Goal: Transaction & Acquisition: Purchase product/service

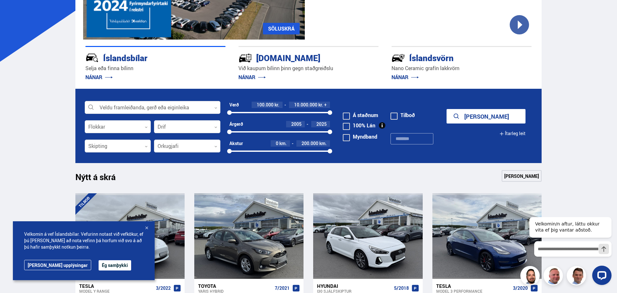
click at [147, 226] on div at bounding box center [146, 228] width 6 height 6
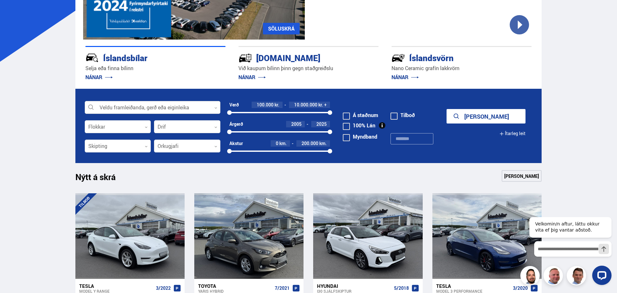
click at [214, 108] on icon at bounding box center [215, 108] width 3 height 3
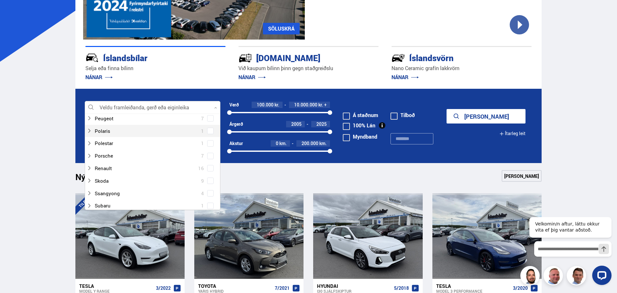
scroll to position [386, 0]
click at [110, 194] on div at bounding box center [146, 194] width 119 height 9
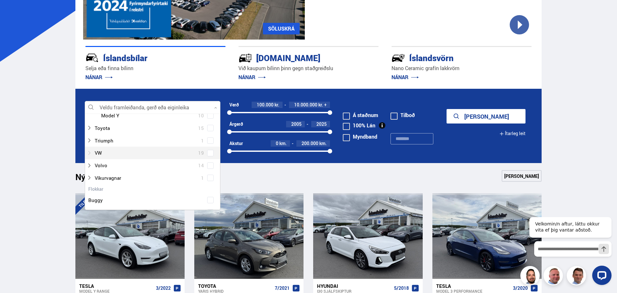
scroll to position [483, 0]
click at [129, 145] on div at bounding box center [158, 147] width 119 height 9
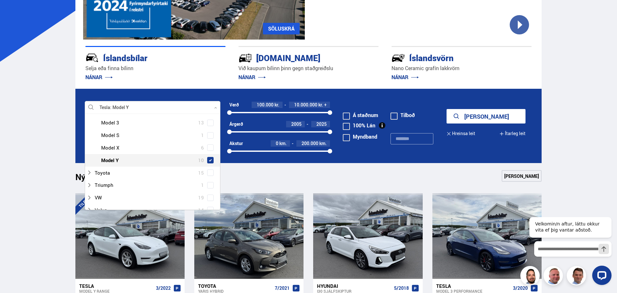
click at [199, 156] on span "10" at bounding box center [201, 160] width 6 height 9
click at [488, 112] on button "Sýna 10 bíla" at bounding box center [485, 116] width 79 height 14
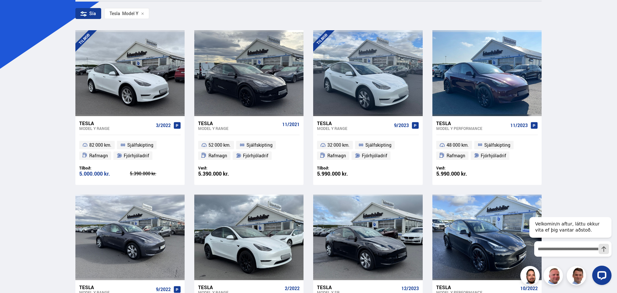
scroll to position [129, 0]
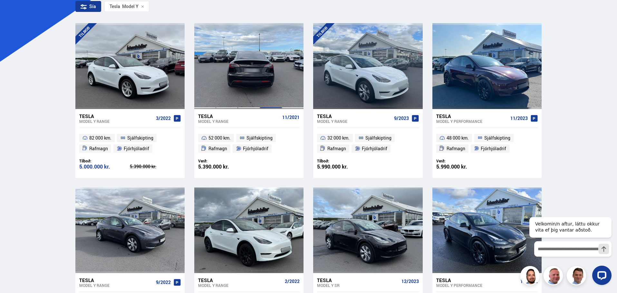
click at [265, 80] on div at bounding box center [271, 66] width 22 height 86
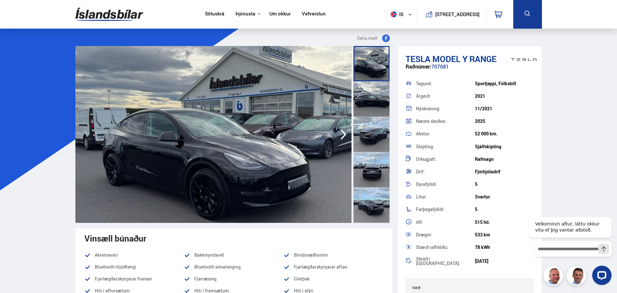
click at [344, 133] on icon "button" at bounding box center [343, 134] width 6 height 11
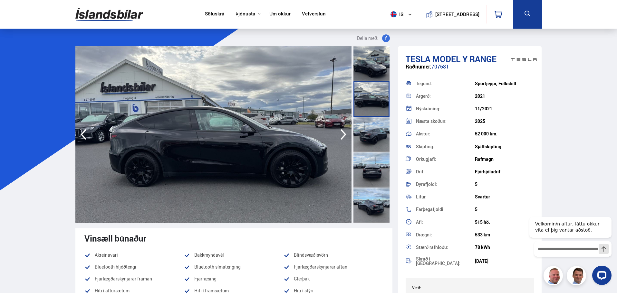
click at [344, 133] on icon "button" at bounding box center [343, 134] width 6 height 11
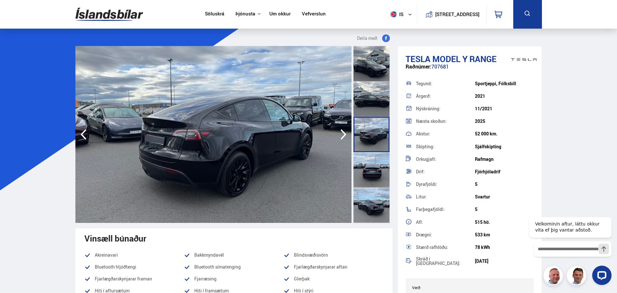
click at [344, 133] on icon "button" at bounding box center [343, 134] width 6 height 11
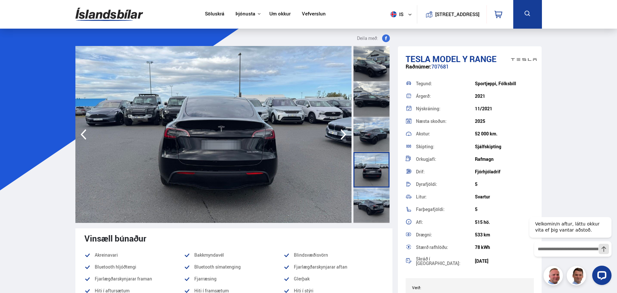
click at [344, 133] on icon "button" at bounding box center [343, 134] width 6 height 11
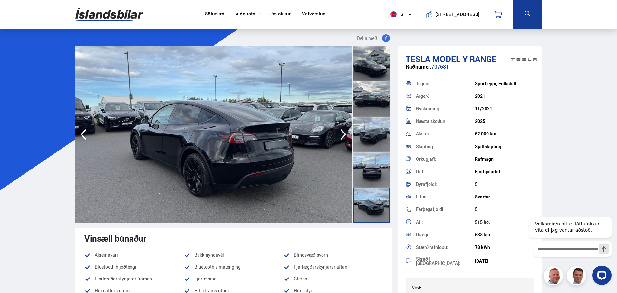
click at [344, 132] on icon "button" at bounding box center [343, 134] width 13 height 15
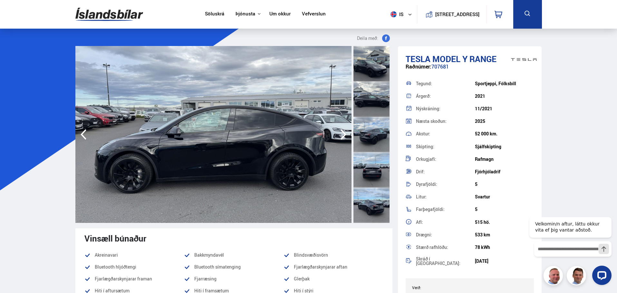
click at [344, 132] on icon "button" at bounding box center [343, 134] width 13 height 15
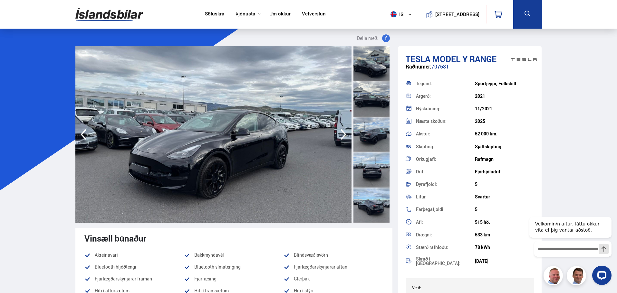
click at [344, 132] on icon "button" at bounding box center [343, 134] width 13 height 15
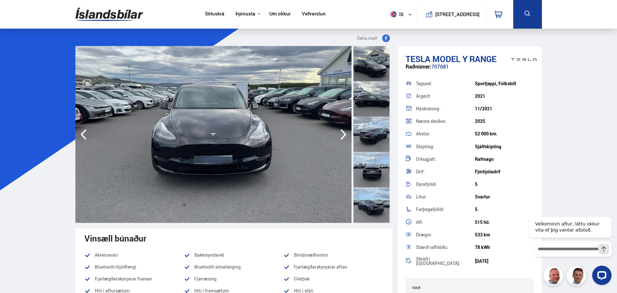
click at [344, 132] on icon "button" at bounding box center [343, 134] width 13 height 15
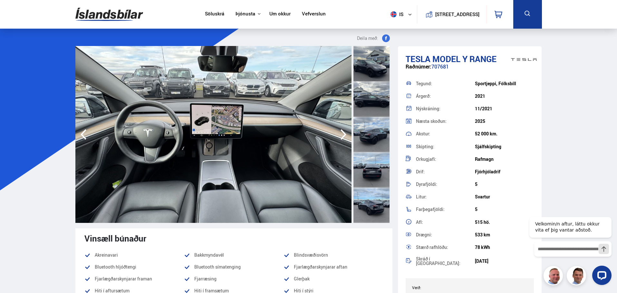
click at [344, 132] on icon "button" at bounding box center [343, 134] width 13 height 15
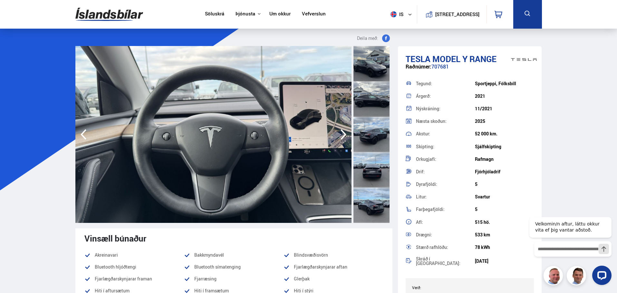
click at [343, 134] on icon "button" at bounding box center [343, 134] width 13 height 15
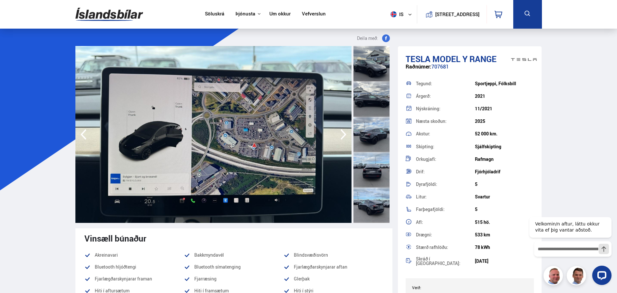
click at [343, 134] on icon "button" at bounding box center [343, 134] width 13 height 15
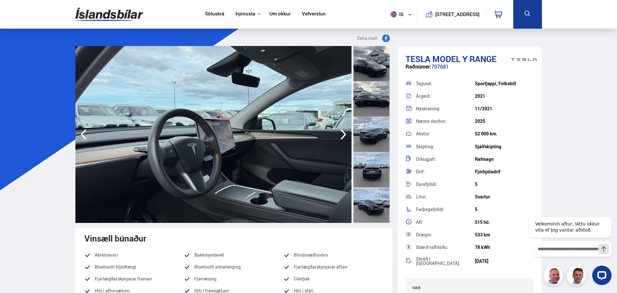
click at [343, 134] on icon "button" at bounding box center [343, 134] width 13 height 15
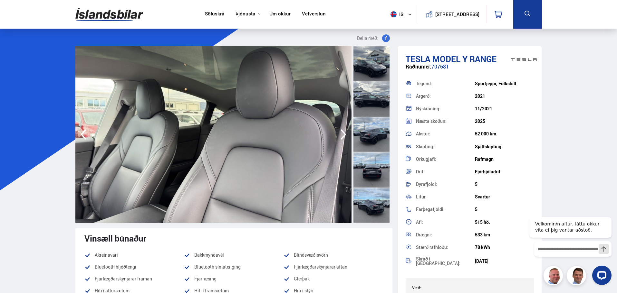
click at [343, 134] on icon "button" at bounding box center [343, 134] width 13 height 15
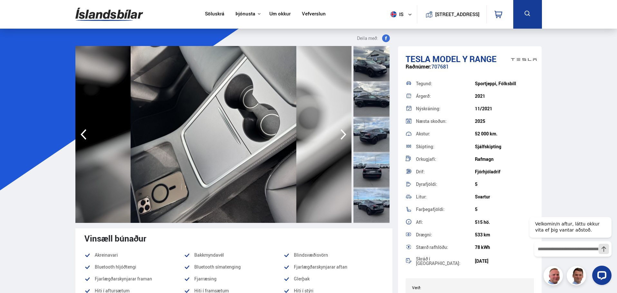
click at [343, 134] on icon "button" at bounding box center [343, 134] width 13 height 15
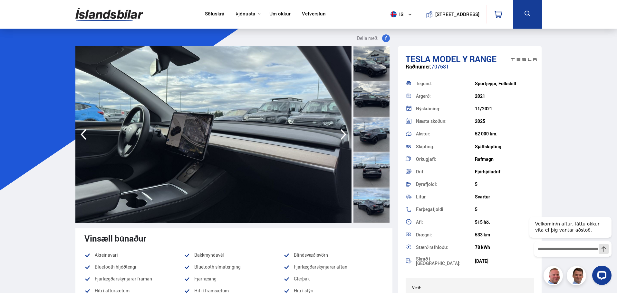
click at [343, 134] on icon "button" at bounding box center [343, 134] width 13 height 15
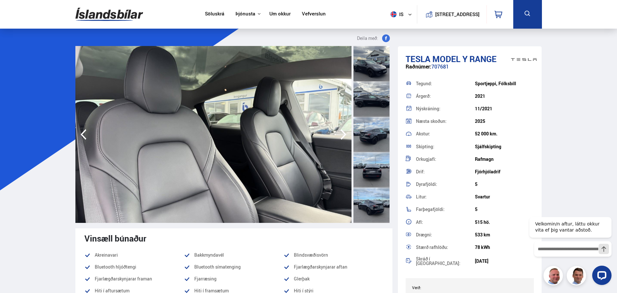
click at [343, 134] on icon "button" at bounding box center [343, 134] width 13 height 15
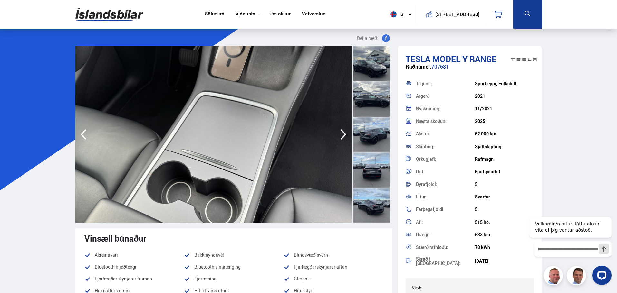
click at [343, 134] on icon "button" at bounding box center [343, 134] width 13 height 15
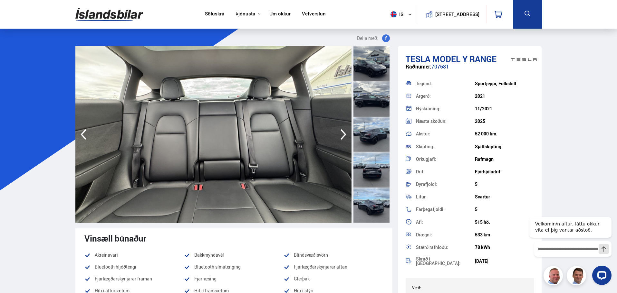
click at [343, 134] on icon "button" at bounding box center [343, 134] width 13 height 15
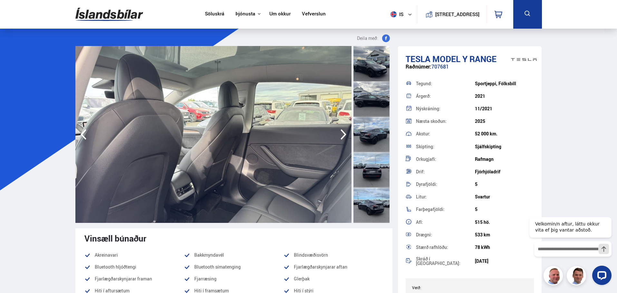
click at [343, 134] on icon "button" at bounding box center [343, 134] width 13 height 15
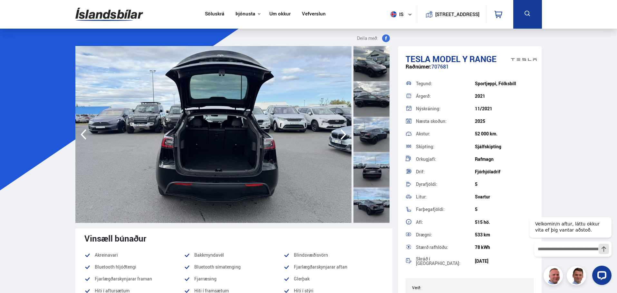
click at [344, 134] on icon "button" at bounding box center [343, 134] width 6 height 11
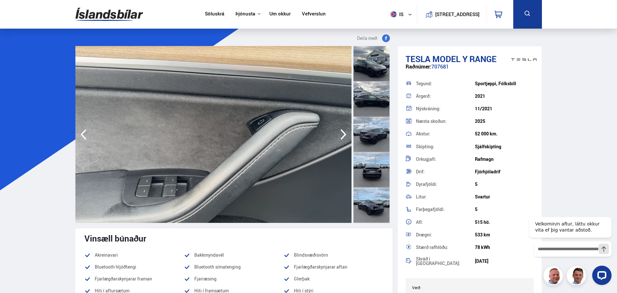
click at [344, 134] on icon "button" at bounding box center [343, 134] width 6 height 11
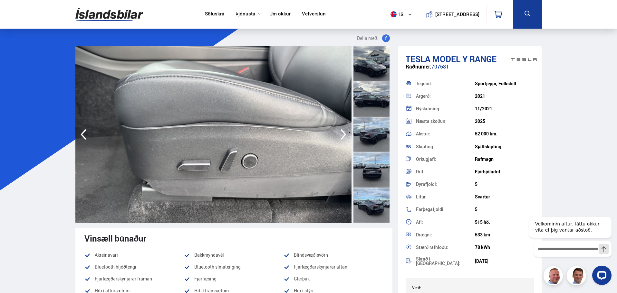
click at [344, 134] on icon "button" at bounding box center [343, 134] width 6 height 11
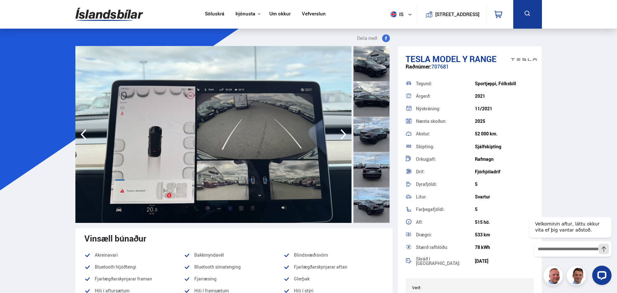
click at [344, 134] on icon "button" at bounding box center [343, 134] width 6 height 11
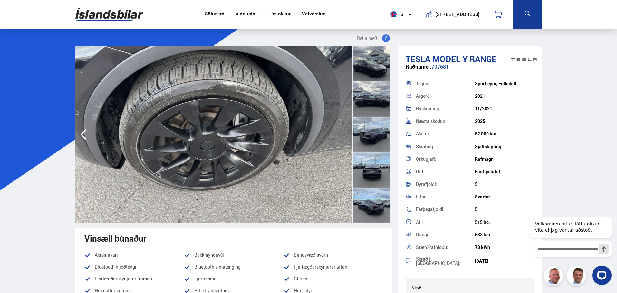
click at [345, 134] on img at bounding box center [213, 134] width 276 height 177
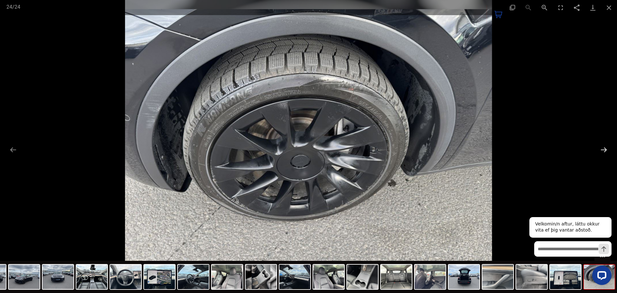
click at [605, 151] on button "Next slide" at bounding box center [604, 150] width 14 height 13
